Goal: Complete application form

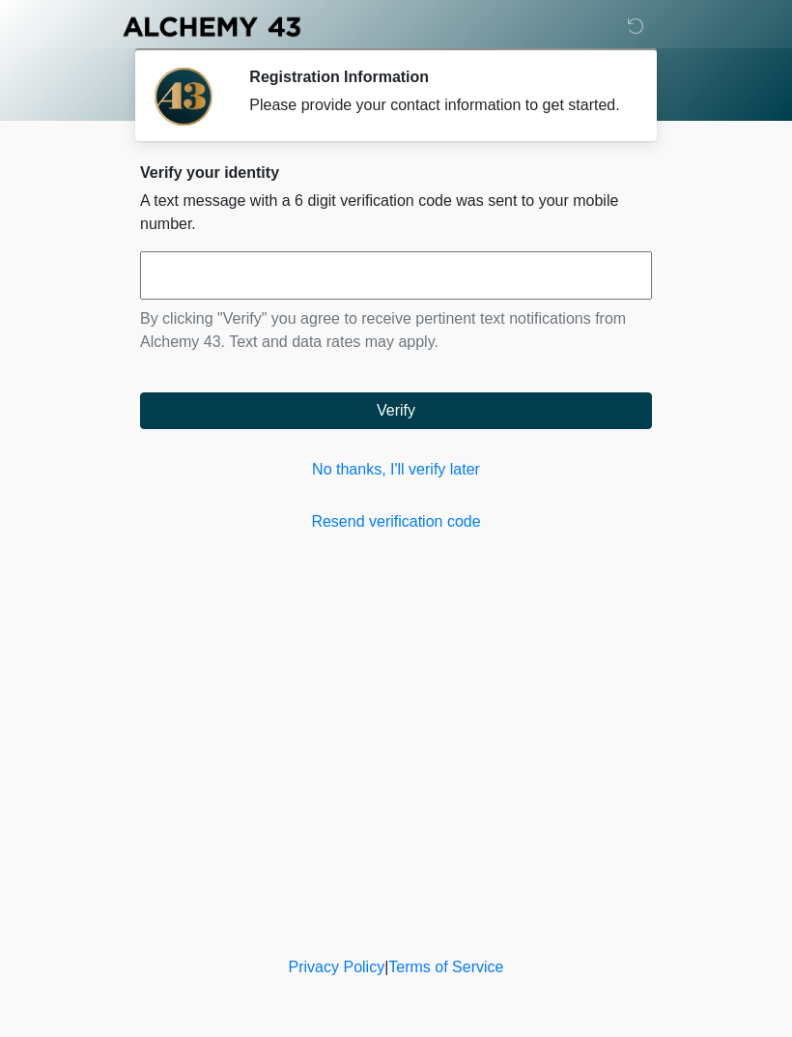
click at [463, 481] on link "No thanks, I'll verify later" at bounding box center [396, 469] width 512 height 23
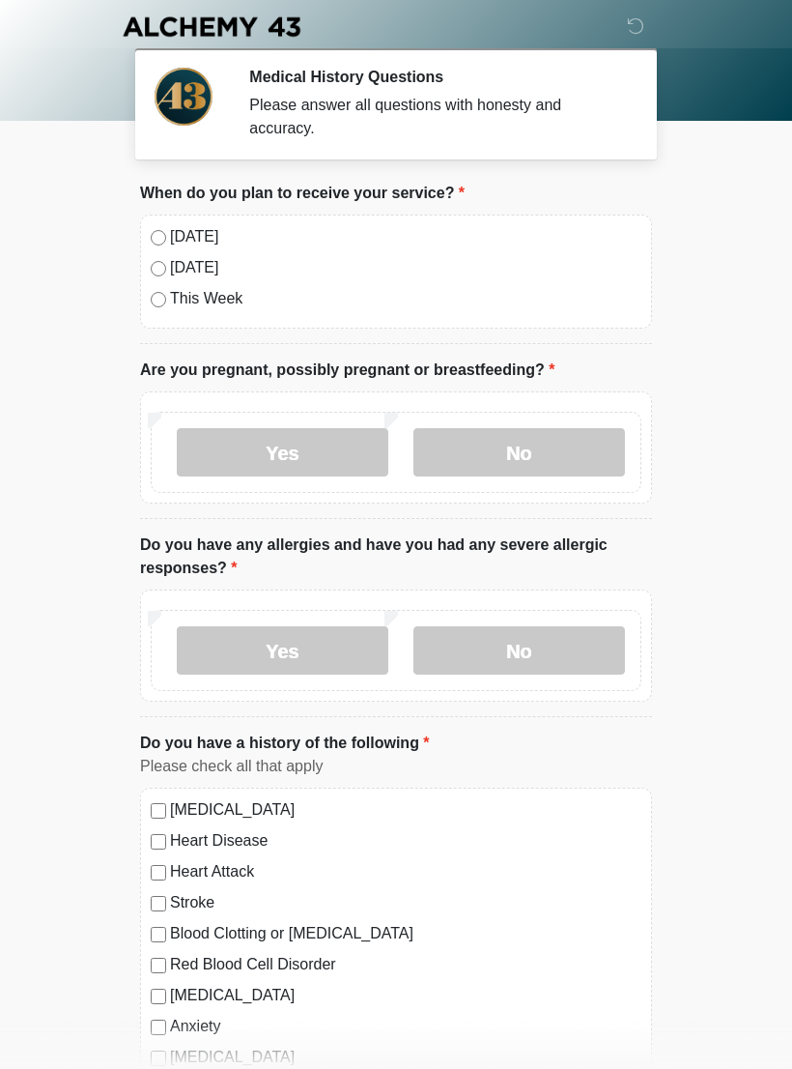
click at [576, 455] on label "No" at bounding box center [520, 452] width 212 height 48
click at [555, 641] on label "No" at bounding box center [520, 650] width 212 height 48
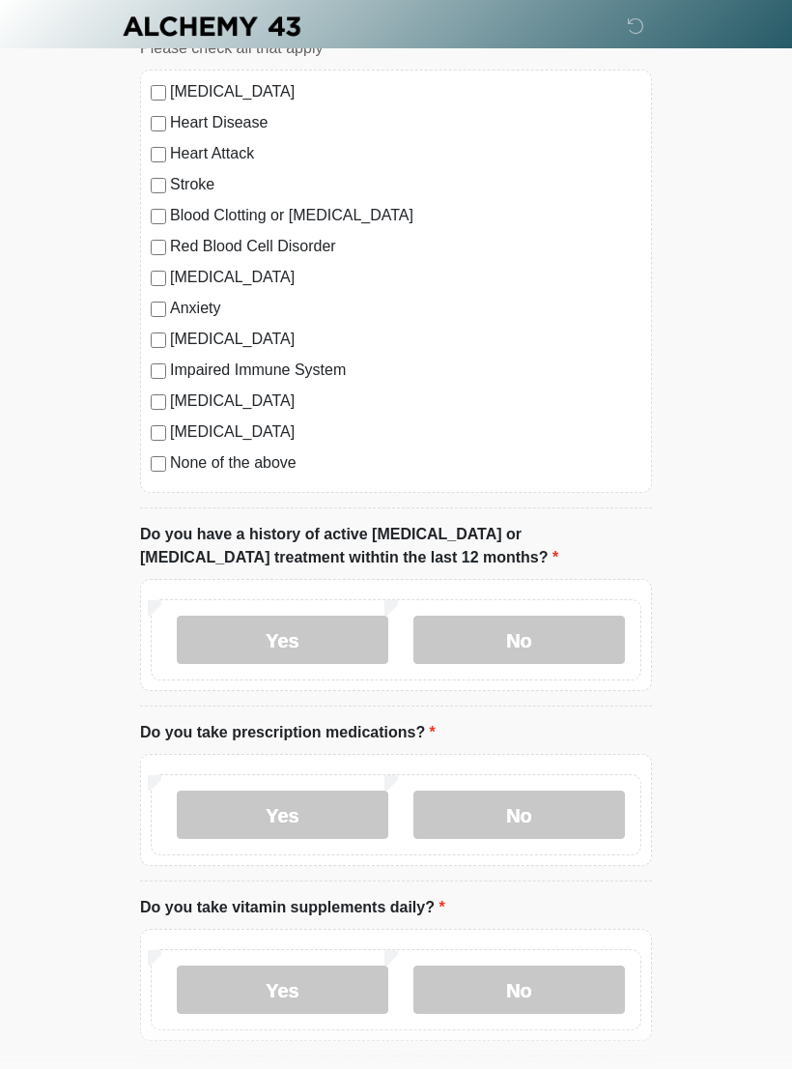
scroll to position [725, 0]
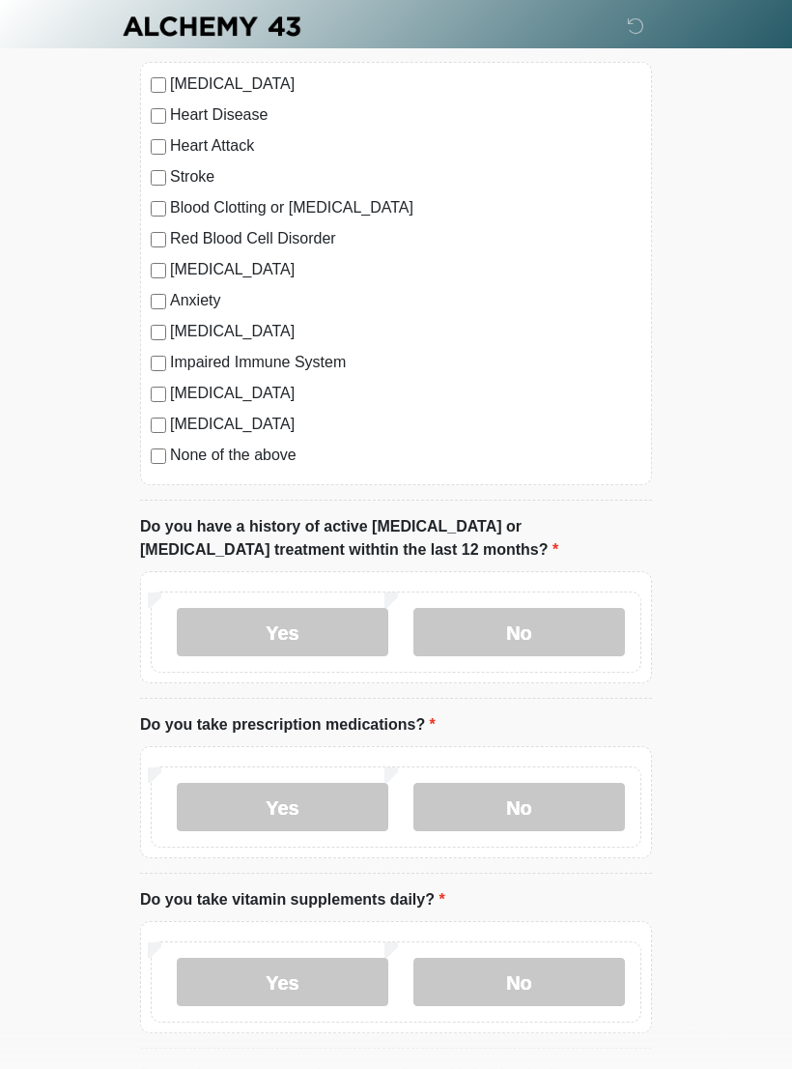
click at [588, 625] on label "No" at bounding box center [520, 633] width 212 height 48
click at [586, 803] on label "No" at bounding box center [520, 807] width 212 height 48
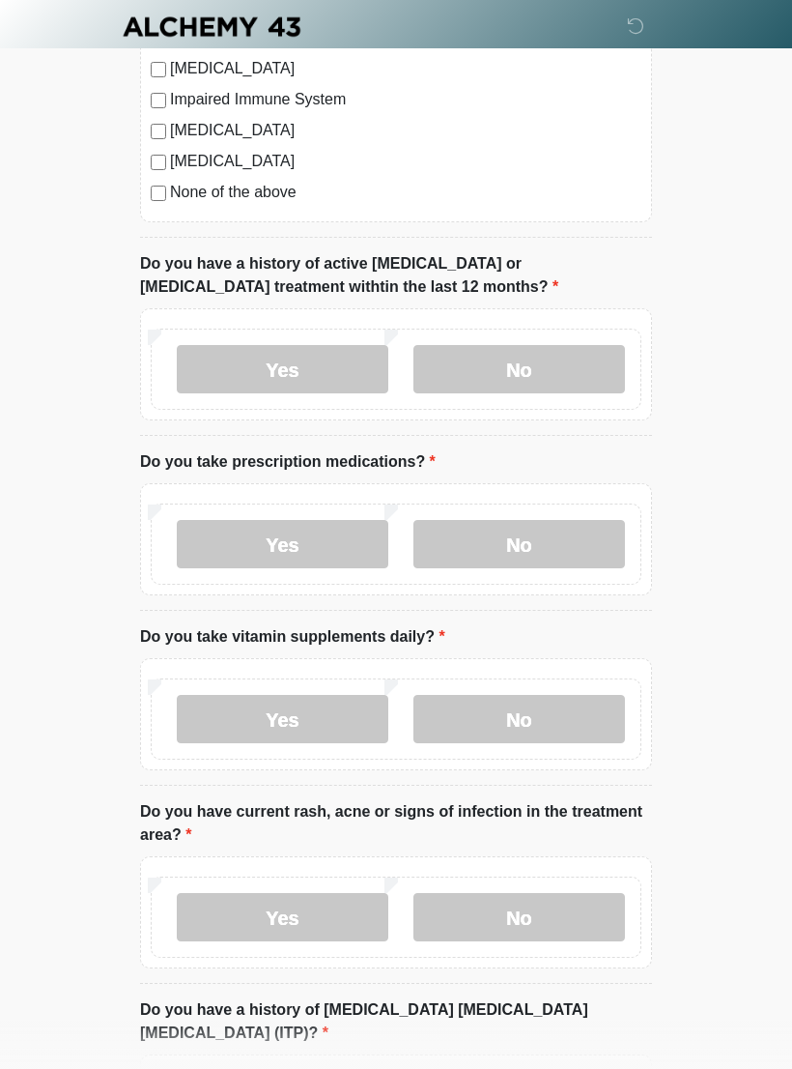
scroll to position [989, 0]
click at [358, 722] on label "Yes" at bounding box center [283, 718] width 212 height 48
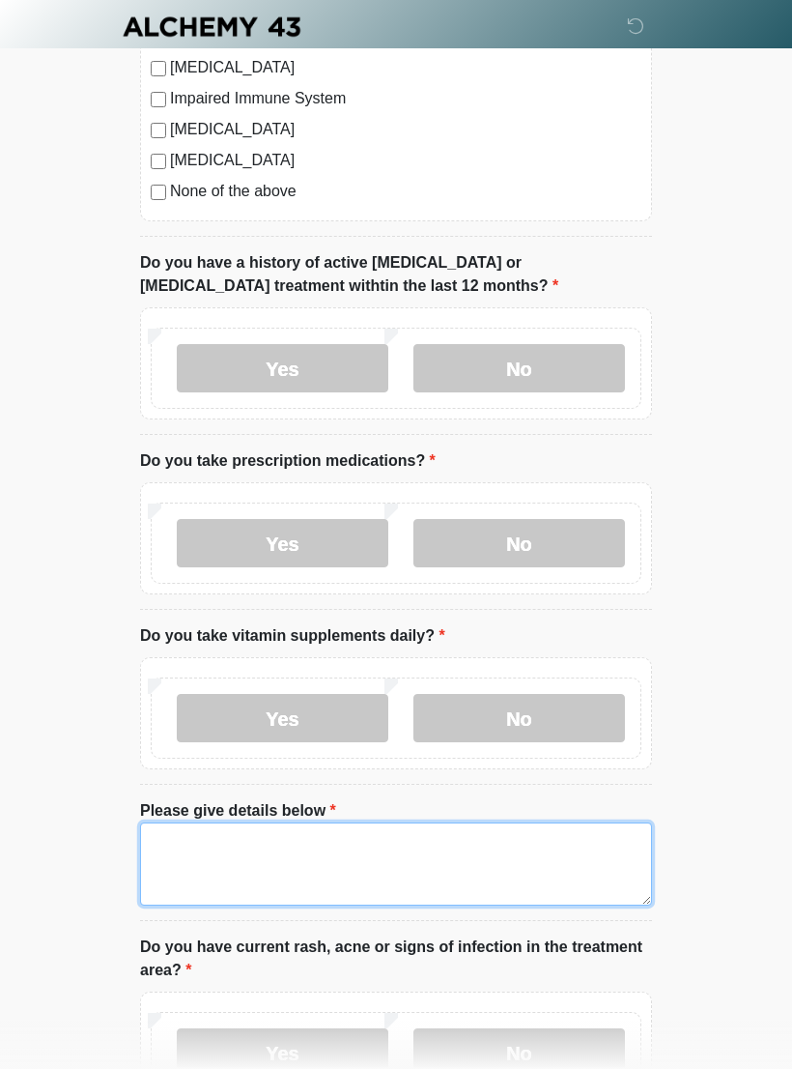
click at [470, 861] on textarea "Please give details below" at bounding box center [396, 863] width 512 height 83
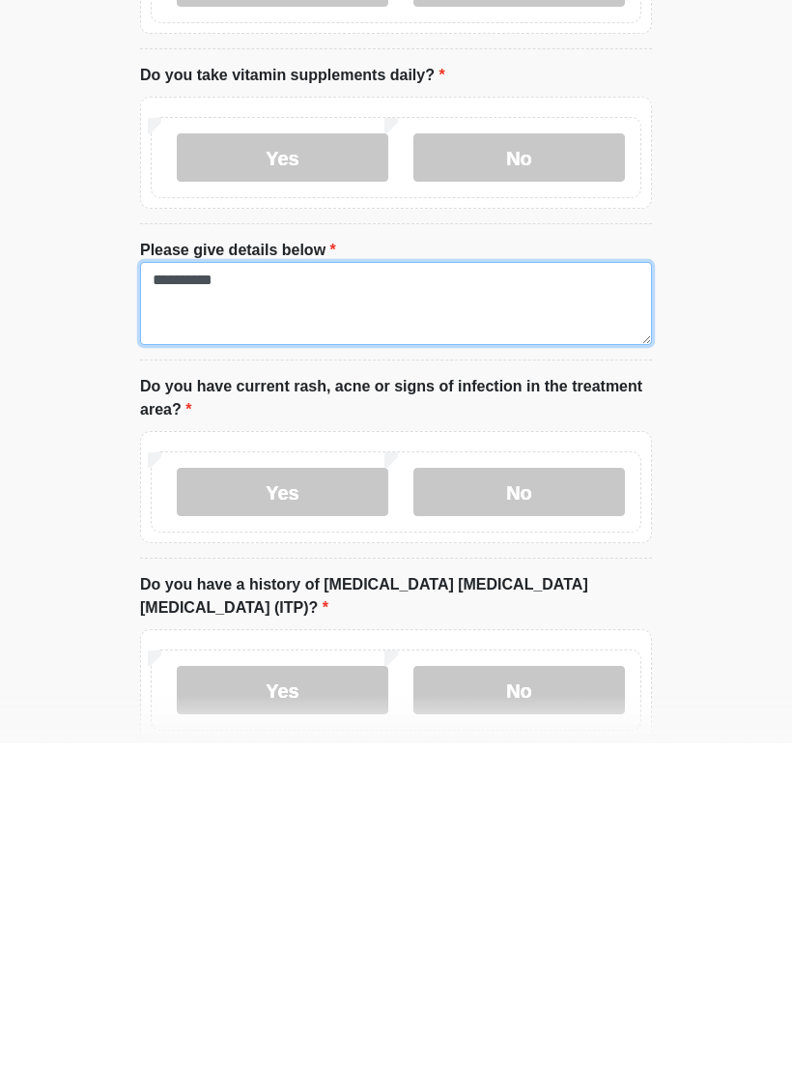
scroll to position [1243, 0]
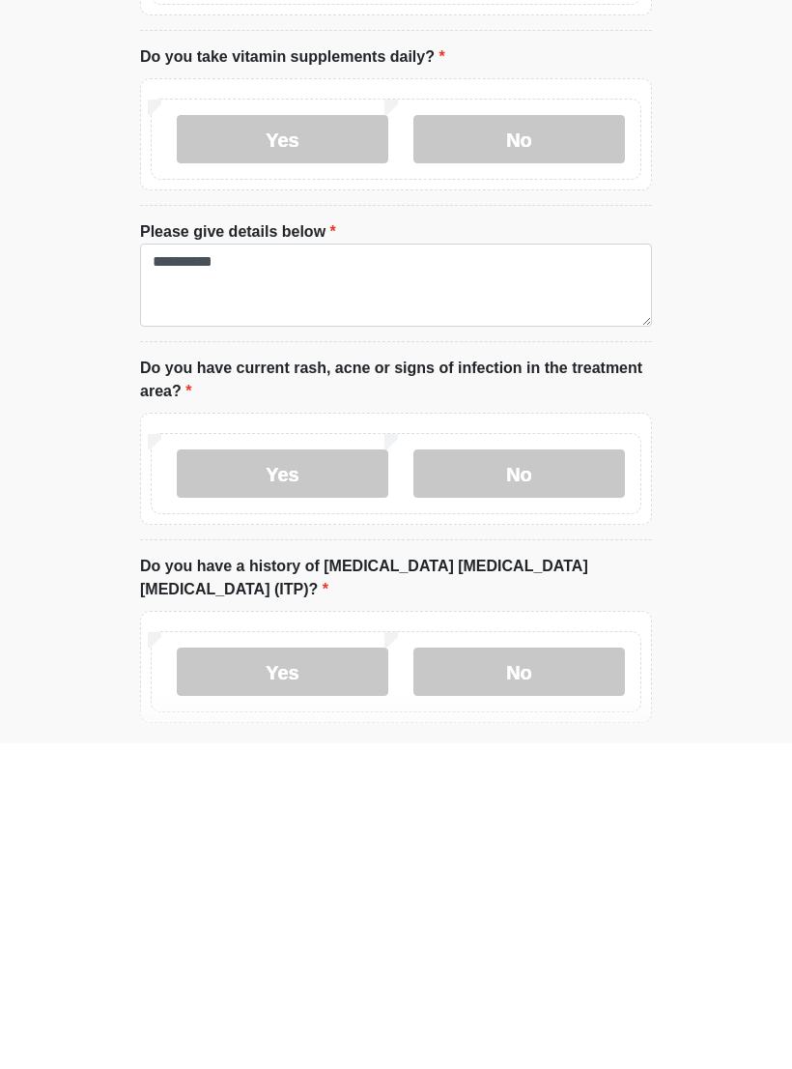
click at [572, 775] on label "No" at bounding box center [520, 799] width 212 height 48
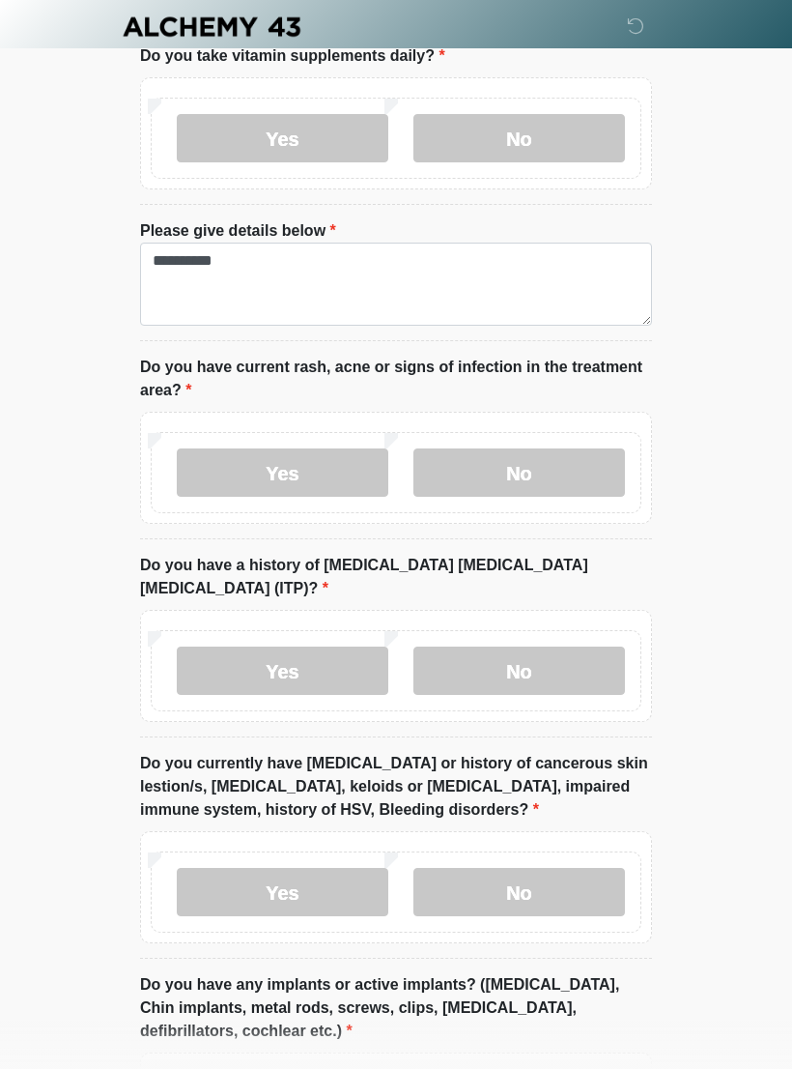
click at [587, 646] on label "No" at bounding box center [520, 670] width 212 height 48
click at [578, 868] on label "No" at bounding box center [520, 892] width 212 height 48
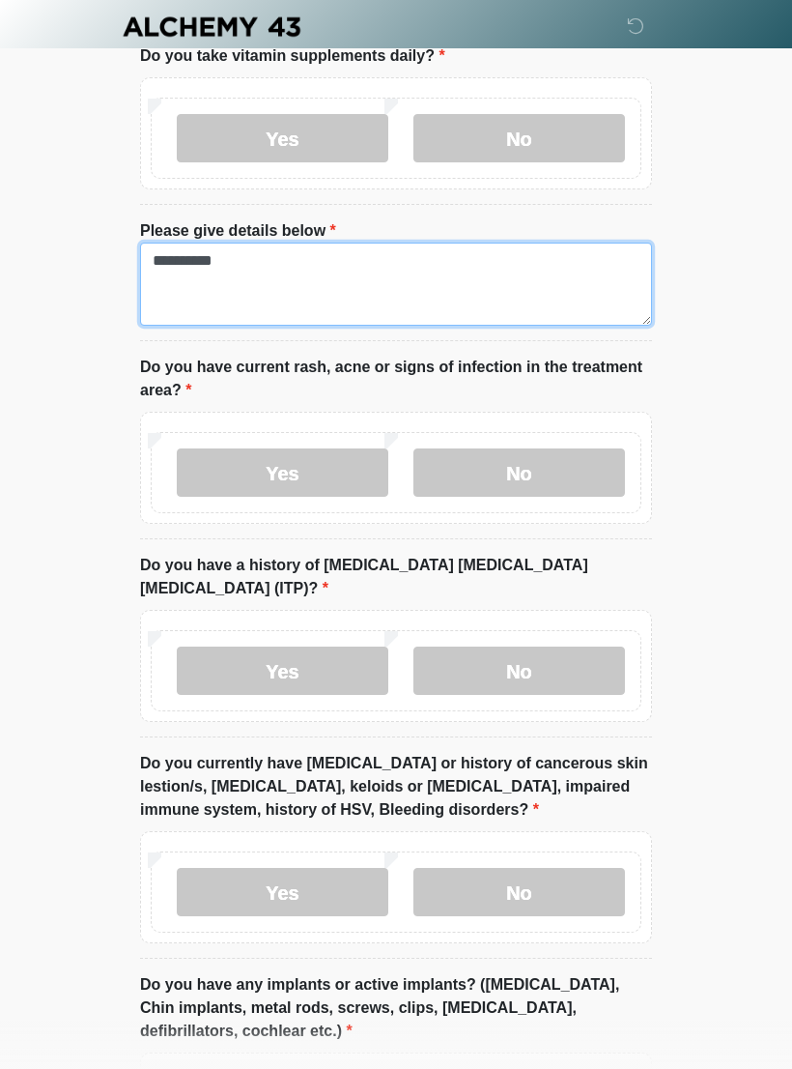
click at [559, 276] on textarea "*********" at bounding box center [396, 284] width 512 height 83
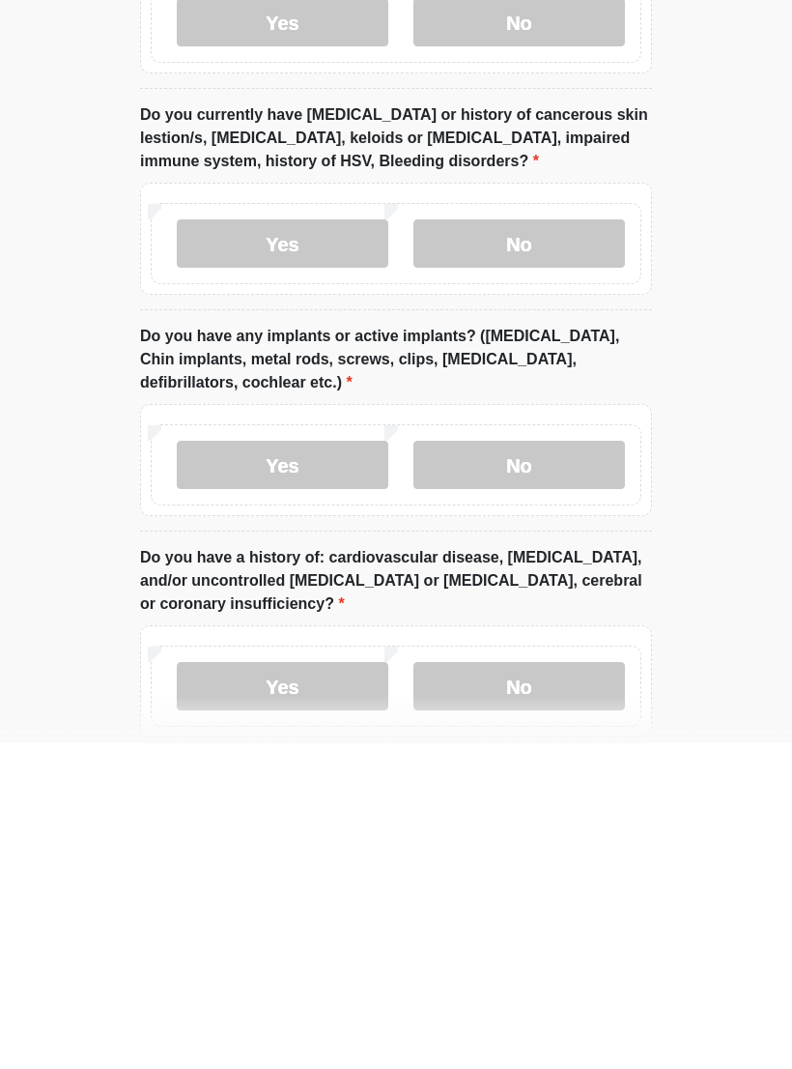
type textarea "********* ******"
click at [575, 766] on label "No" at bounding box center [520, 790] width 212 height 48
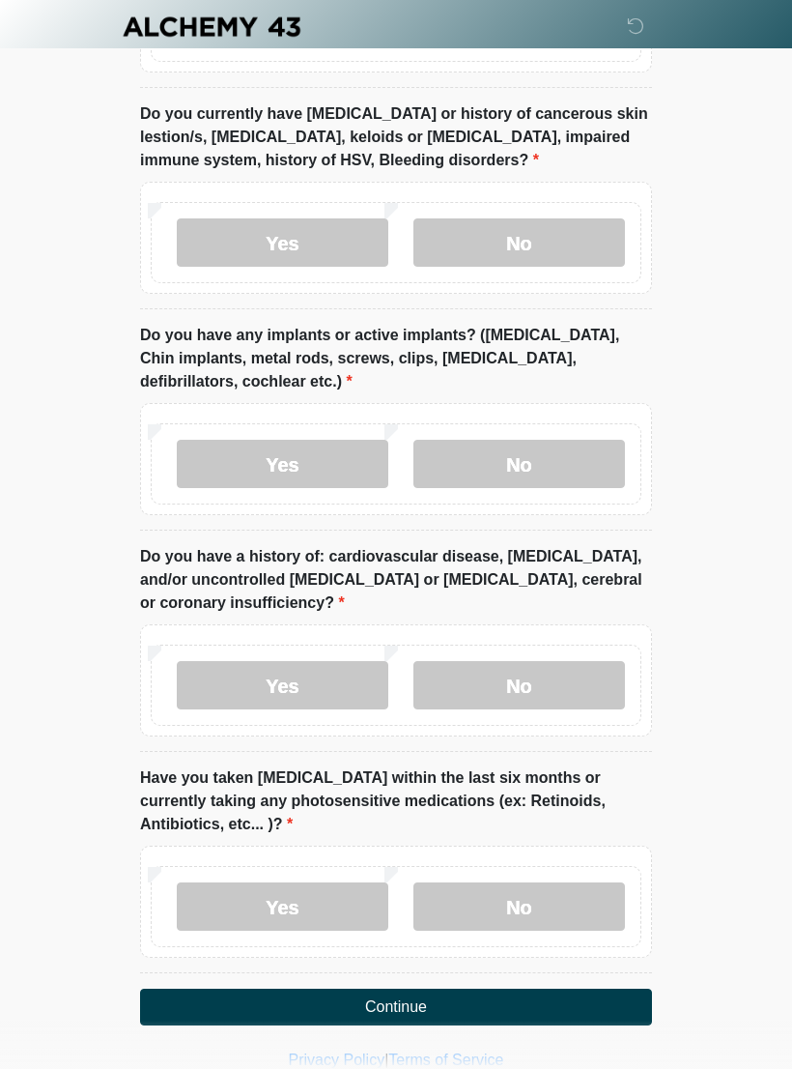
scroll to position [2220, 0]
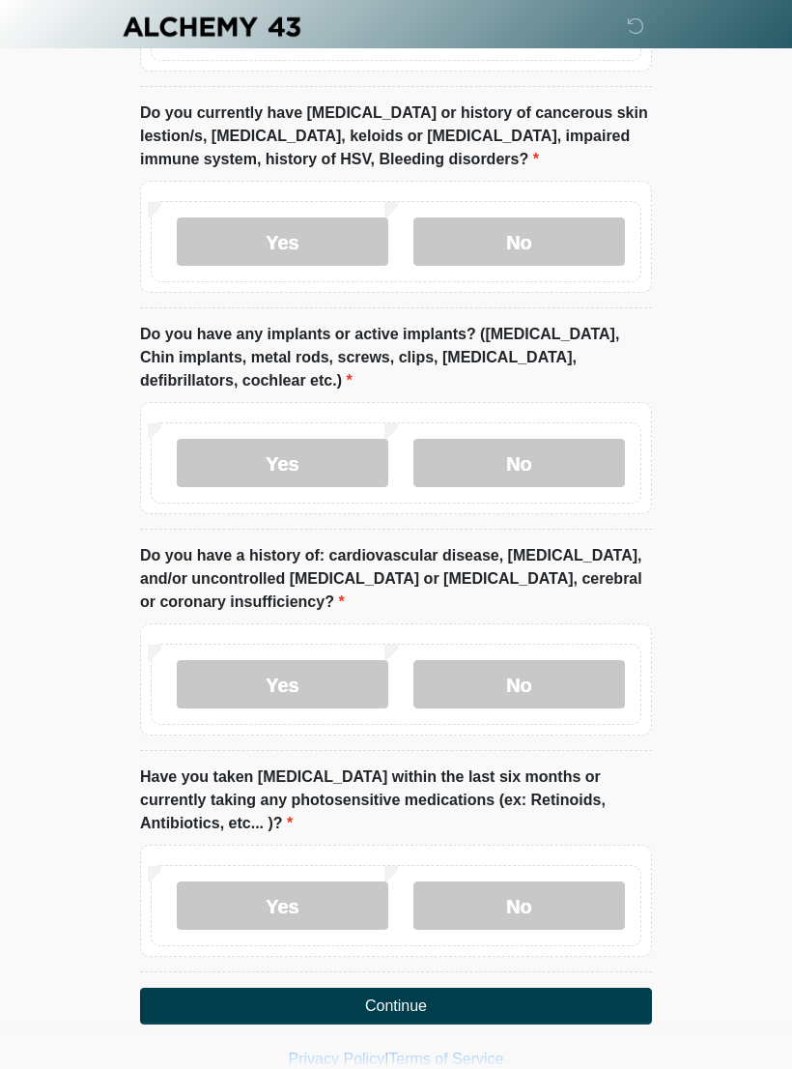
click at [573, 660] on label "No" at bounding box center [520, 684] width 212 height 48
click at [571, 881] on label "No" at bounding box center [520, 905] width 212 height 48
click at [514, 988] on button "Continue" at bounding box center [396, 1006] width 512 height 37
click at [542, 988] on button "Continue" at bounding box center [396, 1006] width 512 height 37
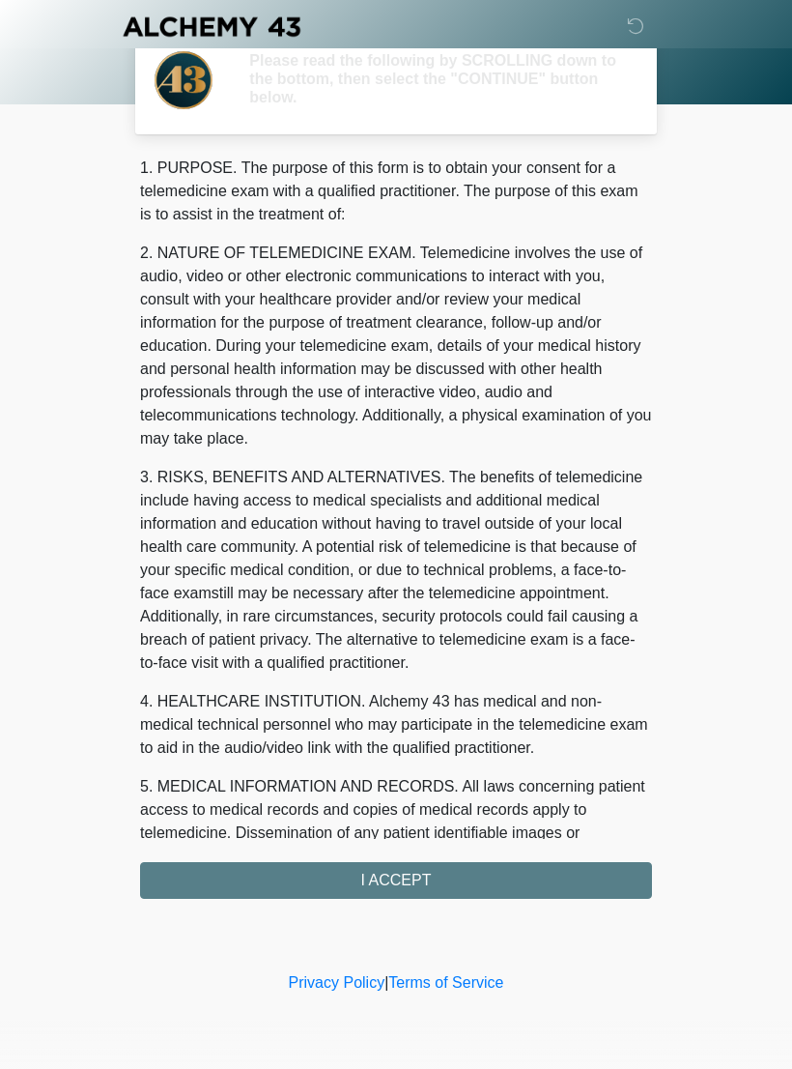
scroll to position [0, 0]
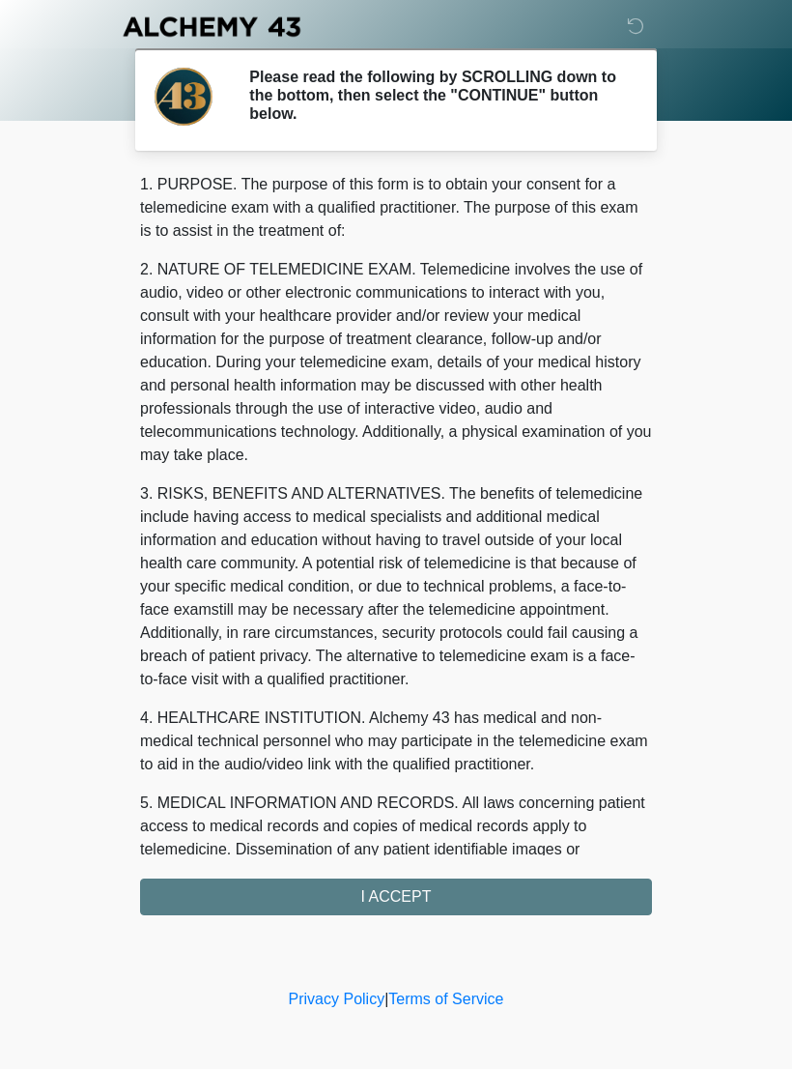
click at [536, 892] on div "1. PURPOSE. The purpose of this form is to obtain your consent for a telemedici…" at bounding box center [396, 544] width 512 height 742
click at [516, 891] on div "1. PURPOSE. The purpose of this form is to obtain your consent for a telemedici…" at bounding box center [396, 544] width 512 height 742
click at [428, 906] on div "1. PURPOSE. The purpose of this form is to obtain your consent for a telemedici…" at bounding box center [396, 544] width 512 height 742
click at [415, 899] on div "1. PURPOSE. The purpose of this form is to obtain your consent for a telemedici…" at bounding box center [396, 544] width 512 height 742
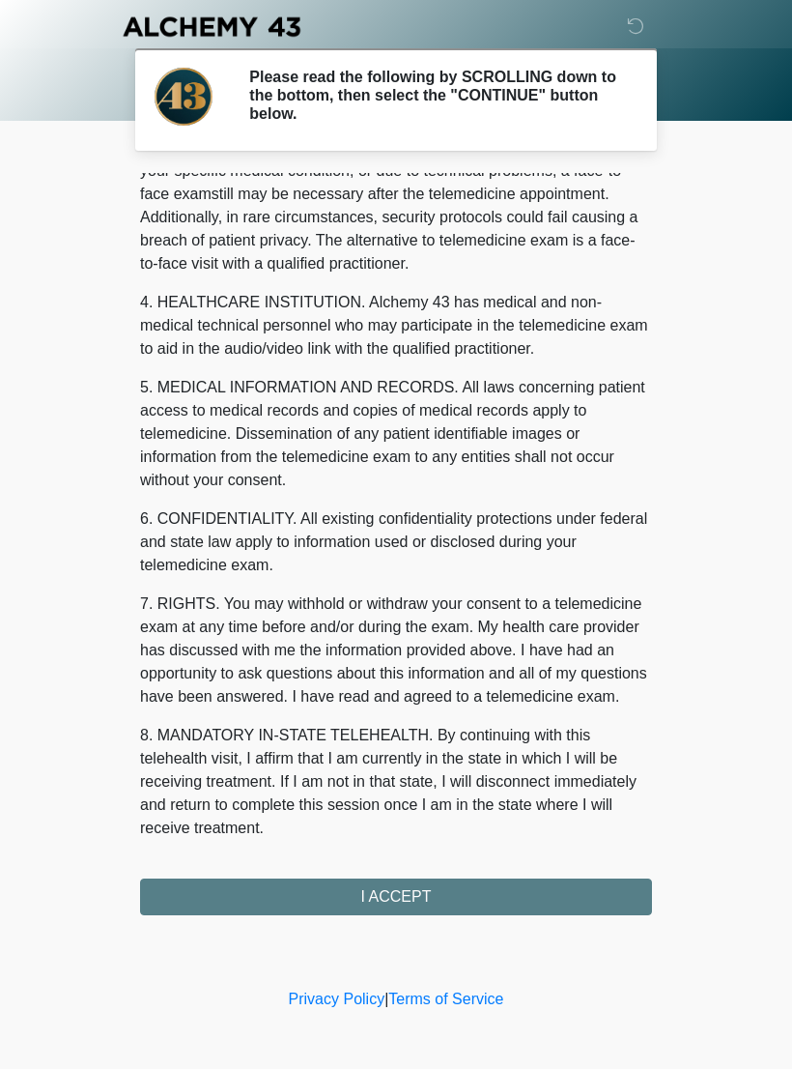
scroll to position [439, 0]
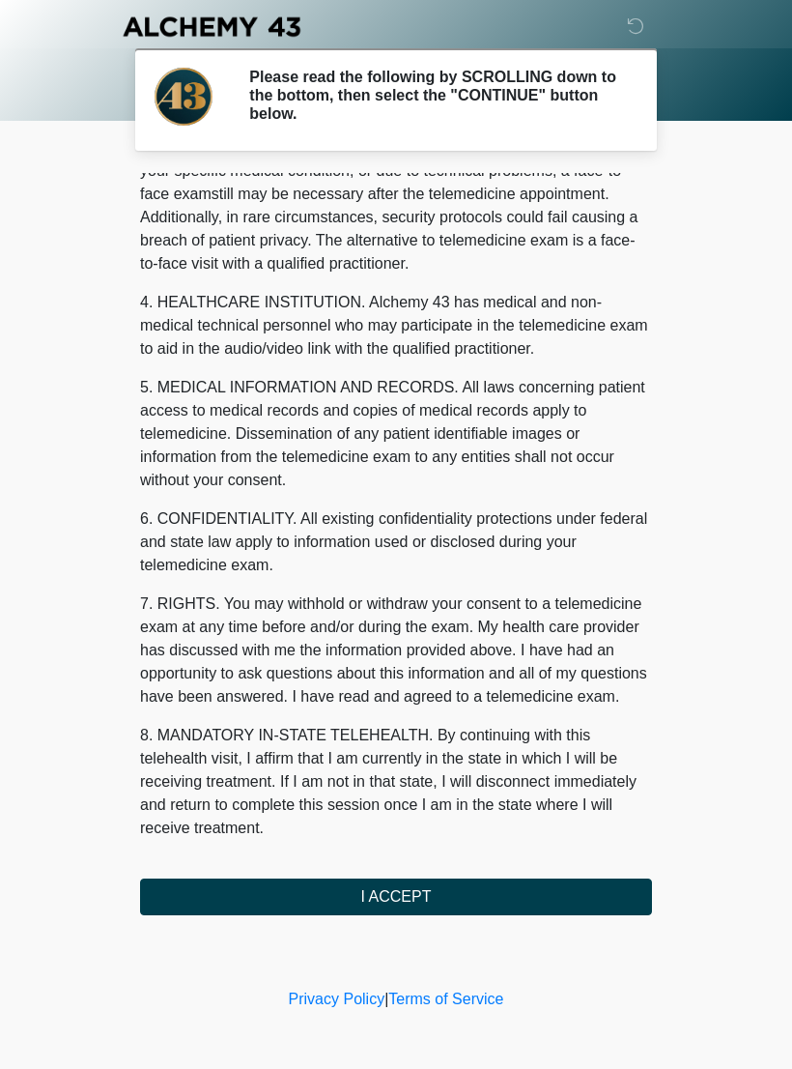
click at [409, 893] on button "I ACCEPT" at bounding box center [396, 896] width 512 height 37
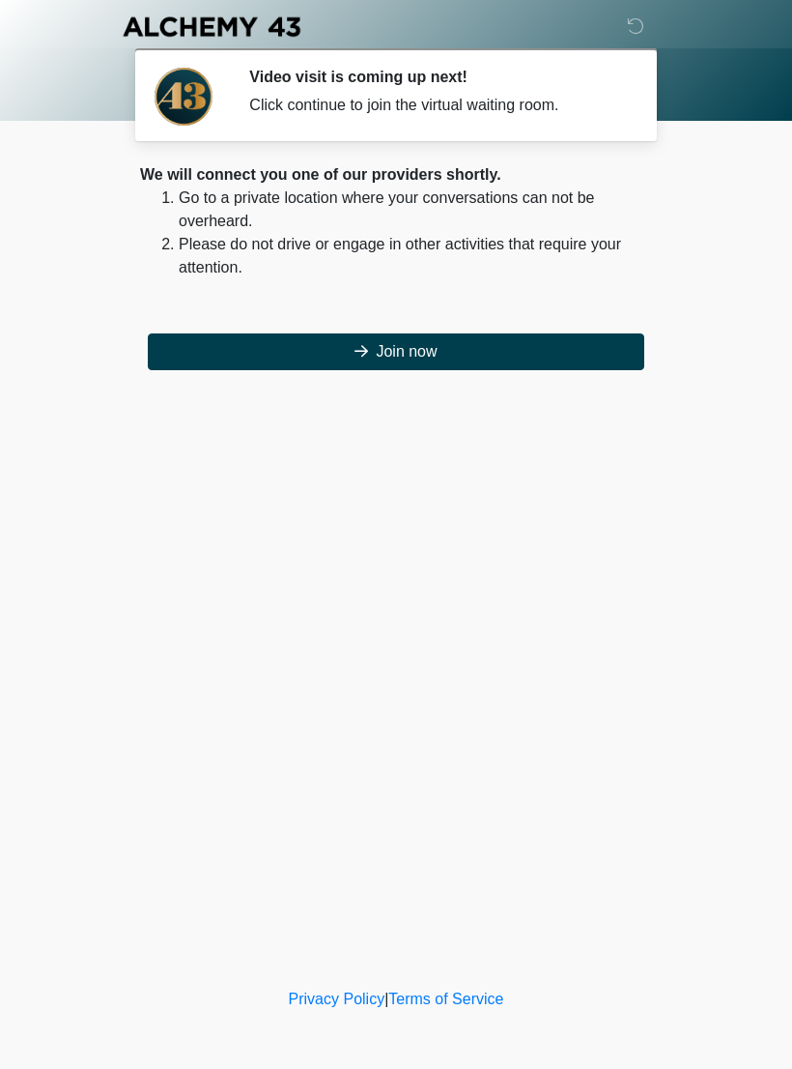
click at [514, 364] on button "Join now" at bounding box center [396, 351] width 497 height 37
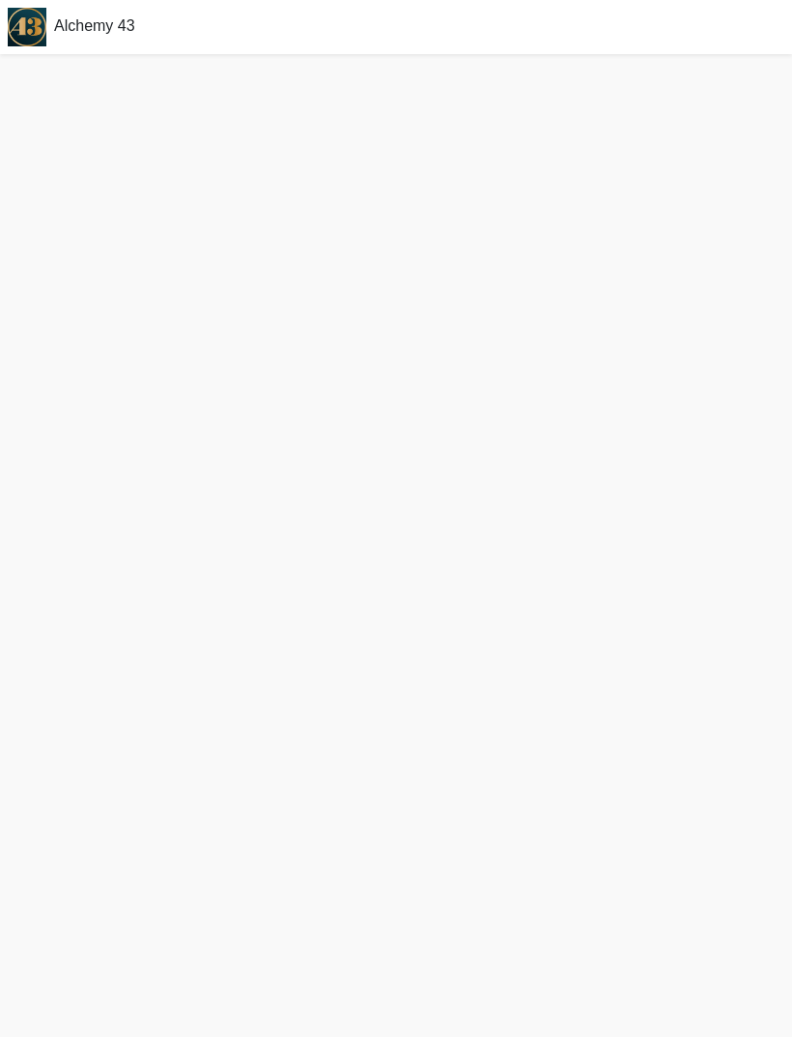
scroll to position [62, 0]
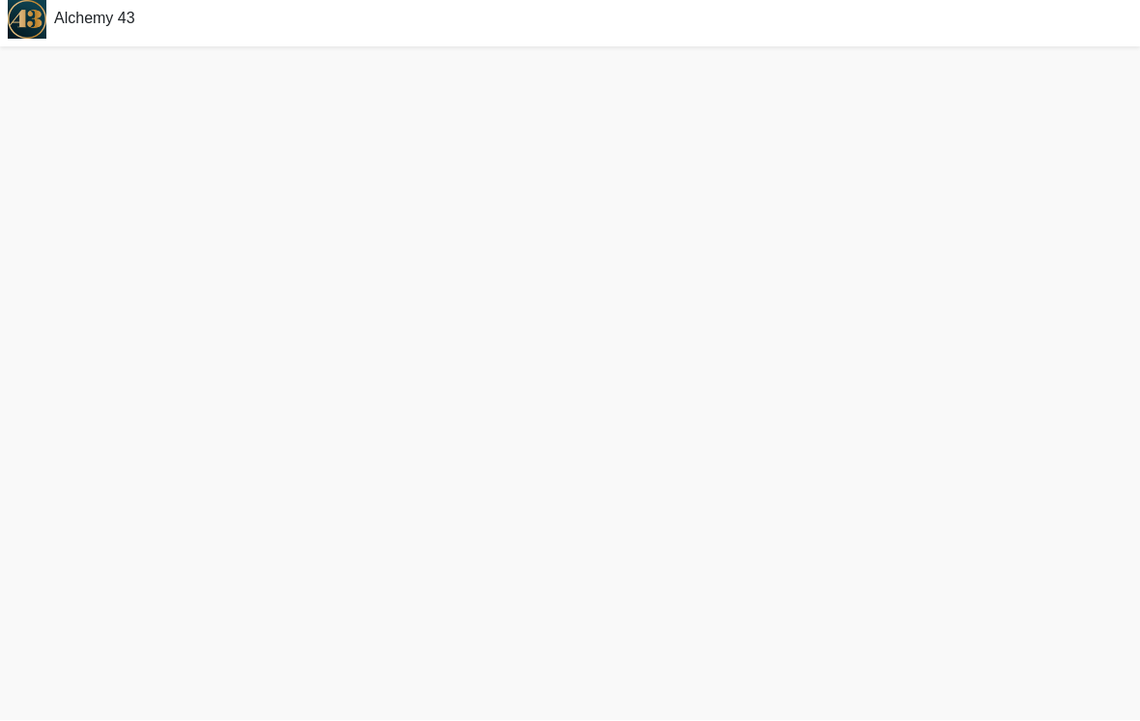
scroll to position [36, 0]
